Goal: Information Seeking & Learning: Find specific fact

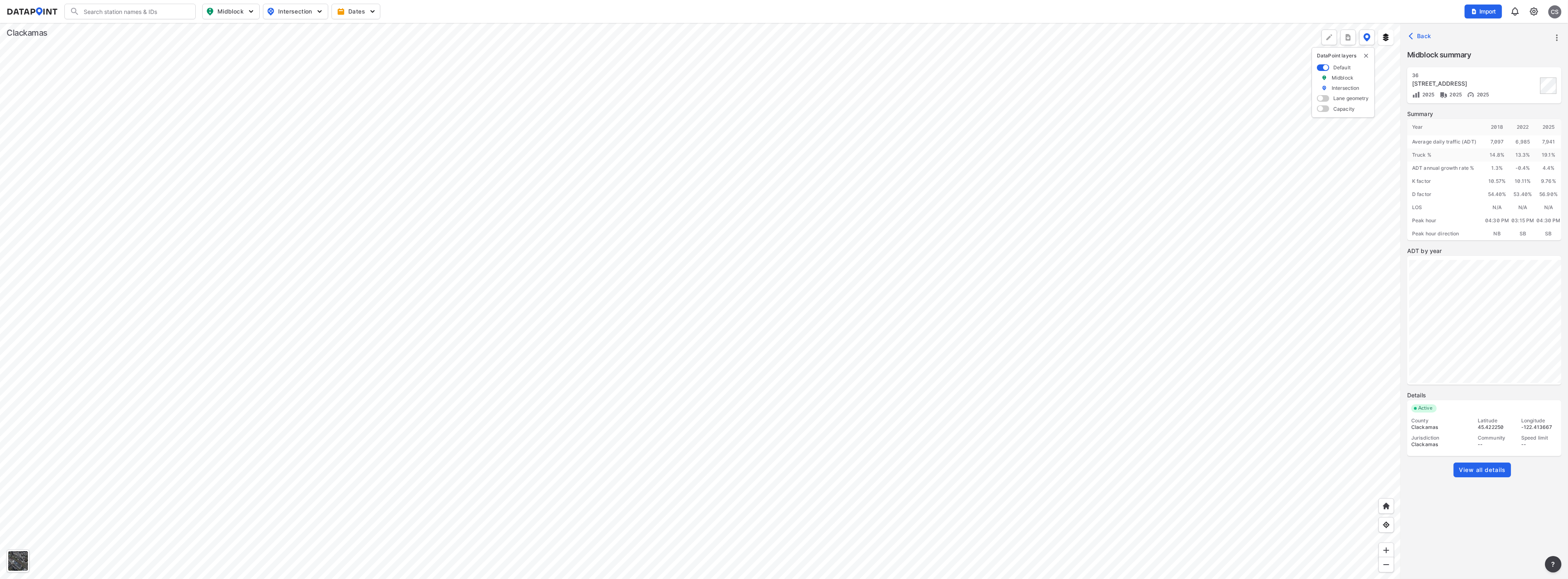
click at [854, 123] on div at bounding box center [700, 301] width 1401 height 556
click at [766, 338] on div at bounding box center [700, 301] width 1401 height 556
click at [856, 274] on div at bounding box center [700, 301] width 1401 height 556
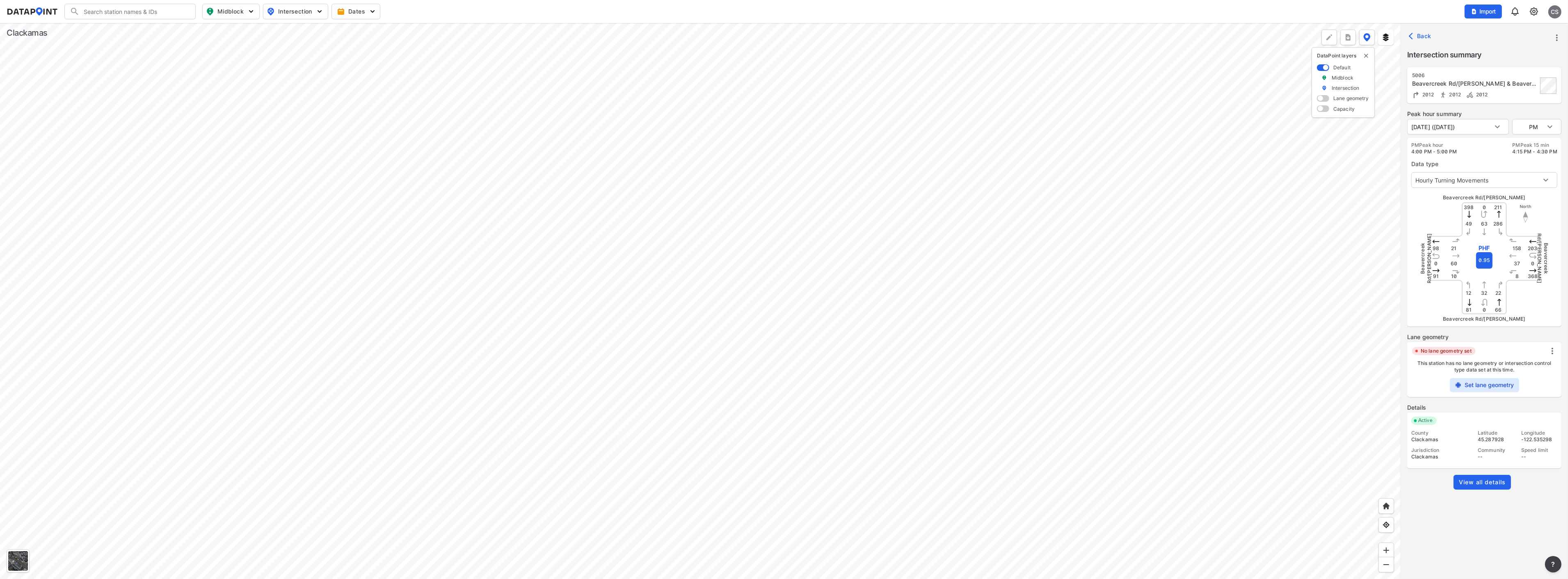
click at [979, 480] on span "View all details" at bounding box center [1482, 482] width 47 height 8
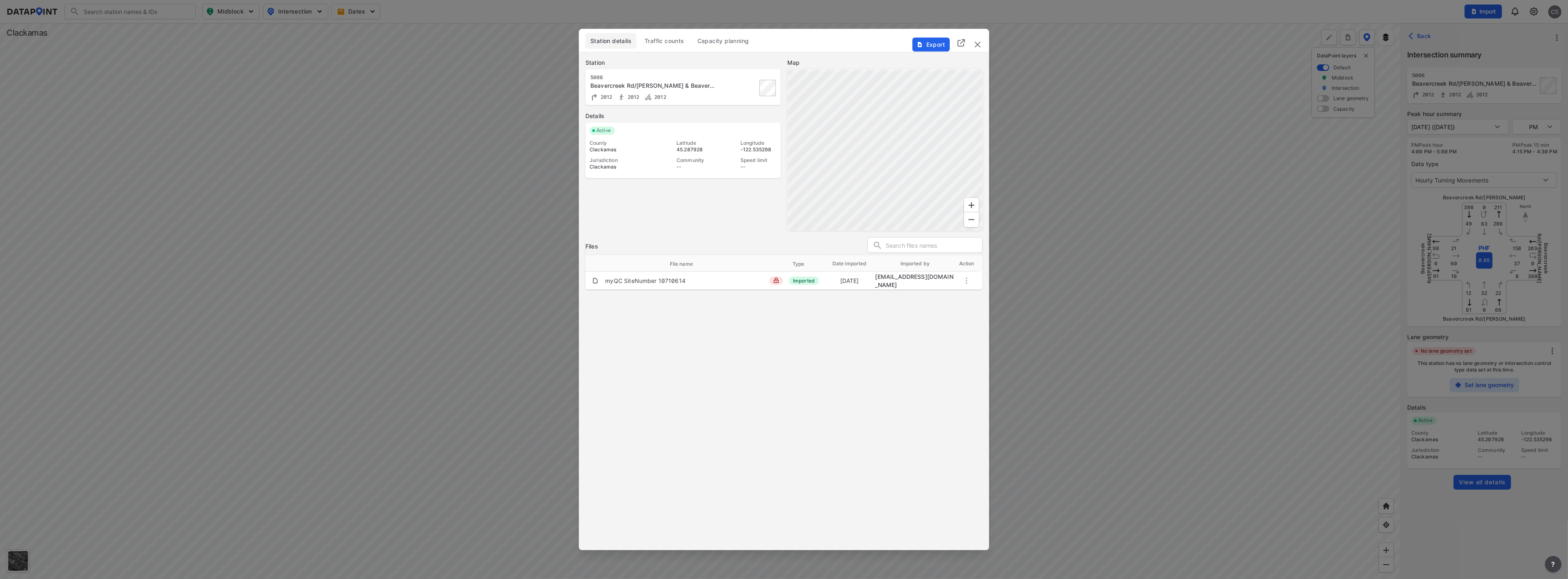
click at [677, 40] on span "Traffic counts" at bounding box center [664, 41] width 40 height 8
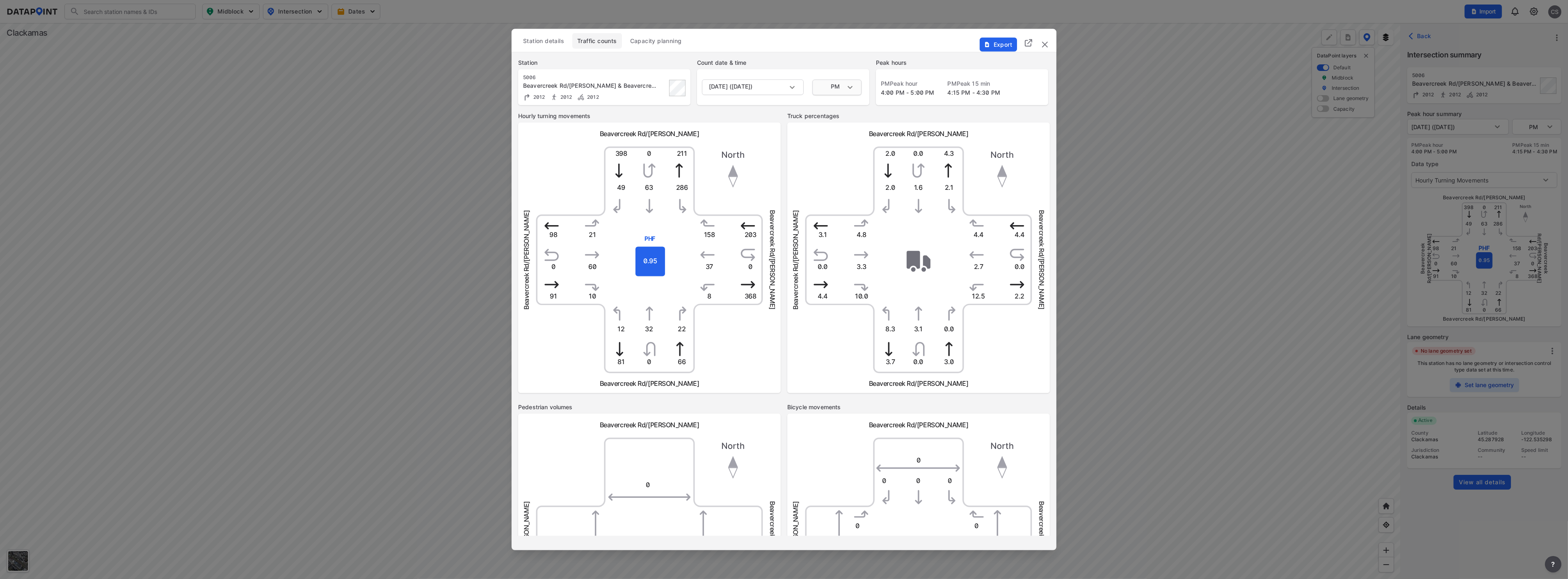
click at [852, 85] on body "Search Please enter a search term. Midblock Intersection Dates Import CS Import…" at bounding box center [784, 290] width 1568 height 579
click at [830, 54] on ul "AM MID PM" at bounding box center [837, 72] width 49 height 50
click at [825, 87] on li "PM" at bounding box center [837, 88] width 49 height 16
click at [979, 45] on img "delete" at bounding box center [1045, 44] width 10 height 10
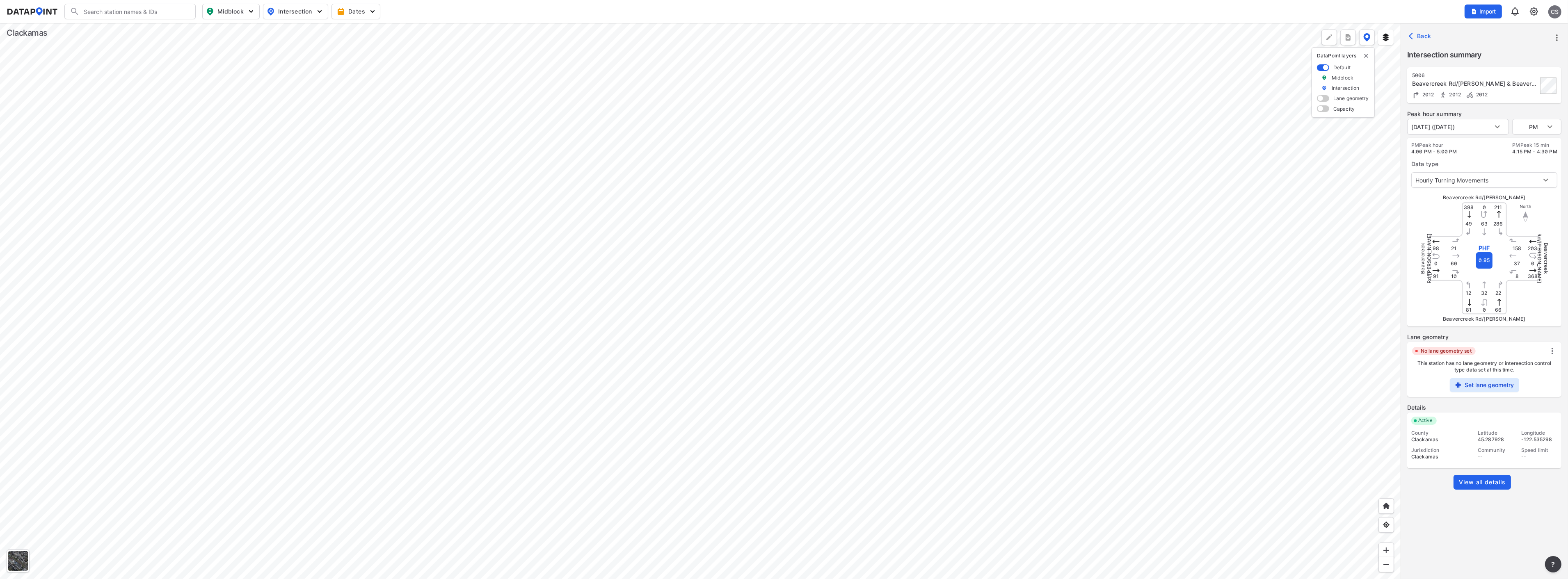
click at [687, 449] on div at bounding box center [700, 301] width 1401 height 556
click at [509, 490] on div at bounding box center [700, 301] width 1401 height 556
click at [858, 190] on div at bounding box center [700, 301] width 1401 height 556
click at [822, 408] on div at bounding box center [700, 301] width 1401 height 556
click at [909, 341] on div at bounding box center [700, 301] width 1401 height 556
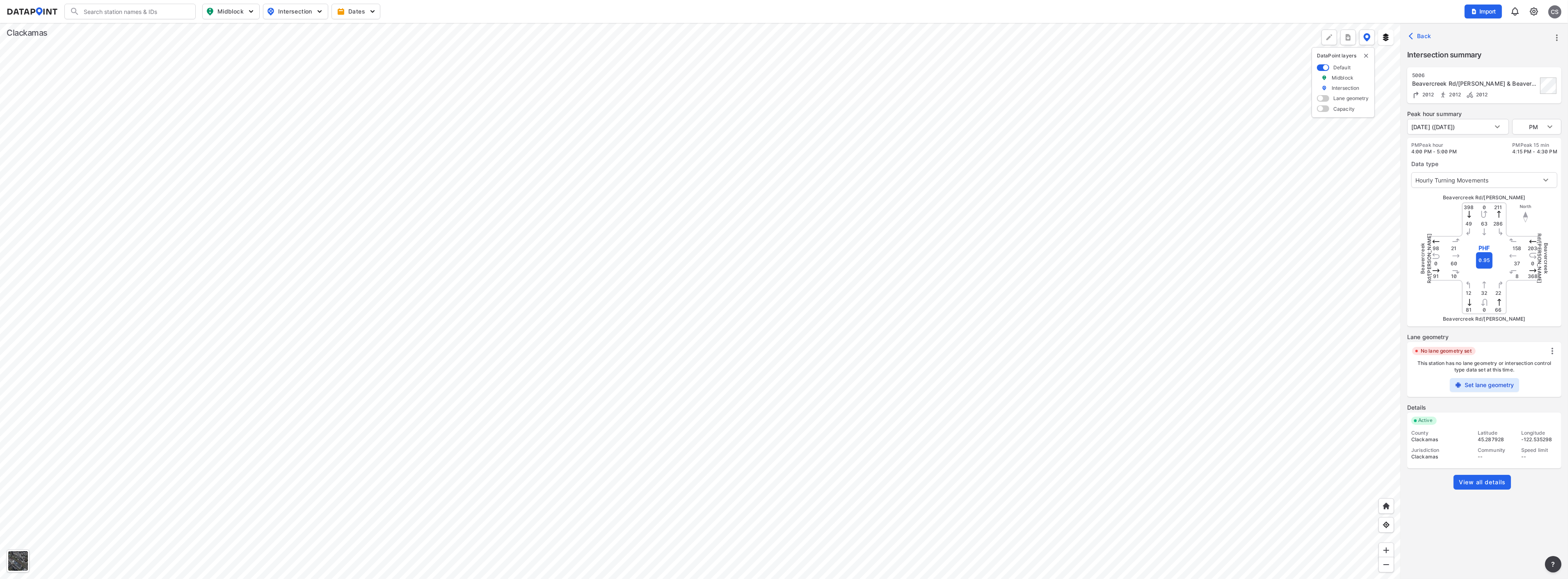
click at [979, 241] on div at bounding box center [700, 301] width 1401 height 556
click at [979, 247] on div at bounding box center [700, 301] width 1401 height 556
click at [979, 194] on div at bounding box center [700, 301] width 1401 height 556
click at [979, 127] on body "Search Please enter a search term. Midblock Intersection Dates Import CS Import…" at bounding box center [784, 290] width 1568 height 579
click at [979, 128] on div at bounding box center [784, 290] width 1568 height 579
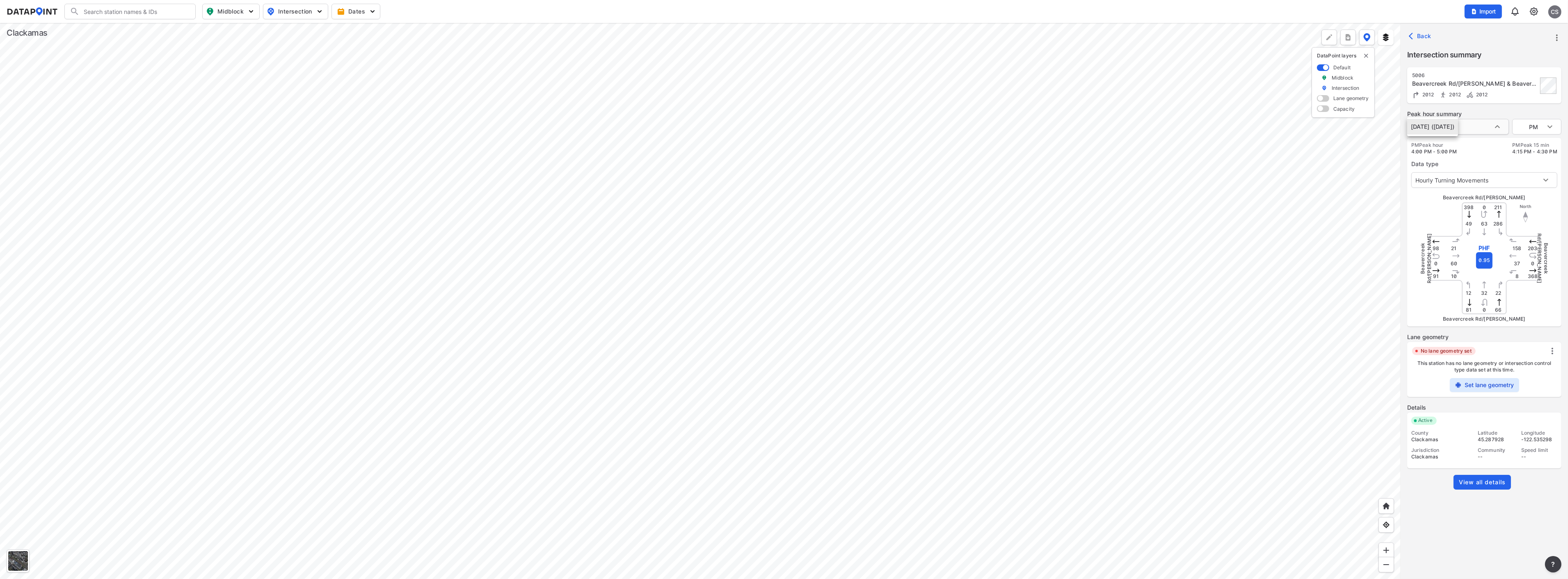
click at [979, 128] on body "Search Please enter a search term. Midblock Intersection Dates Import CS Import…" at bounding box center [784, 290] width 1568 height 579
click at [979, 128] on div at bounding box center [784, 290] width 1568 height 579
